Goal: Book appointment/travel/reservation

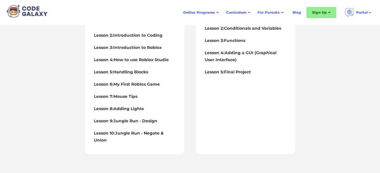
scroll to position [350, 0]
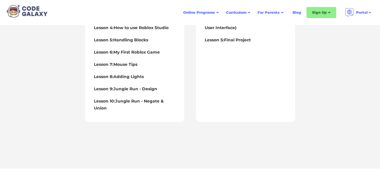
click at [266, 73] on div "2 Coding Concepts Lesson 1: While Loop Lesson 2: Conditionals and Variables Les…" at bounding box center [245, 35] width 99 height 174
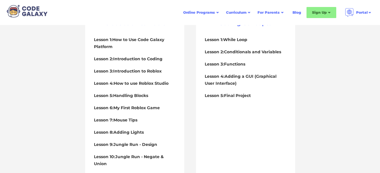
scroll to position [292, 0]
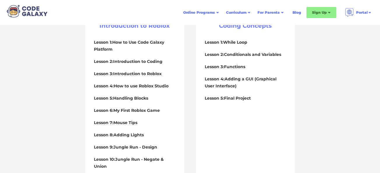
click at [264, 65] on h4 "Lesson 3: Functions" at bounding box center [246, 66] width 82 height 7
click at [316, 56] on div "Syllabus 1 Introduction to Roblox Lesson 1: How to Use Code Galaxy Platform Les…" at bounding box center [190, 94] width 380 height 266
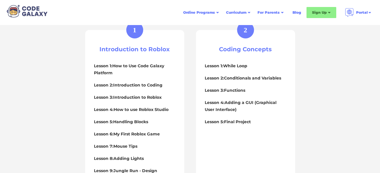
scroll to position [263, 0]
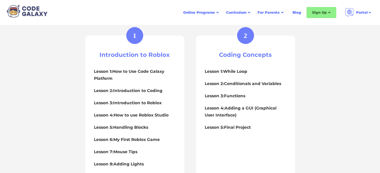
click at [245, 33] on div "2" at bounding box center [246, 35] width 4 height 7
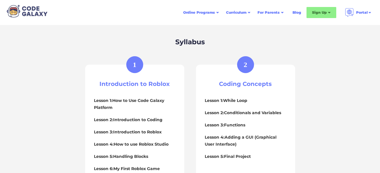
click at [318, 53] on div "Syllabus 1 Introduction to Roblox Lesson 1: How to Use Code Galaxy Platform Les…" at bounding box center [190, 153] width 380 height 266
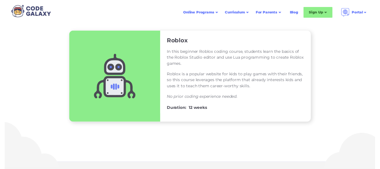
scroll to position [58, 0]
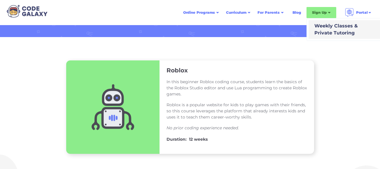
click at [334, 27] on div "Weekly Classes & Private Tutoring" at bounding box center [335, 29] width 46 height 14
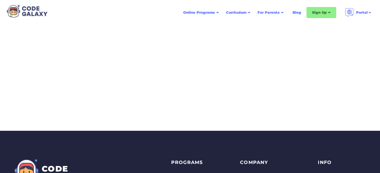
scroll to position [175, 0]
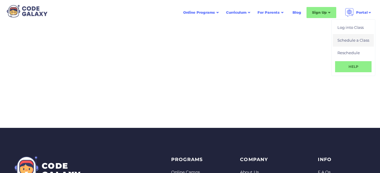
click at [366, 42] on div "Schedule a Class" at bounding box center [354, 41] width 32 height 6
